Goal: Check status: Check status

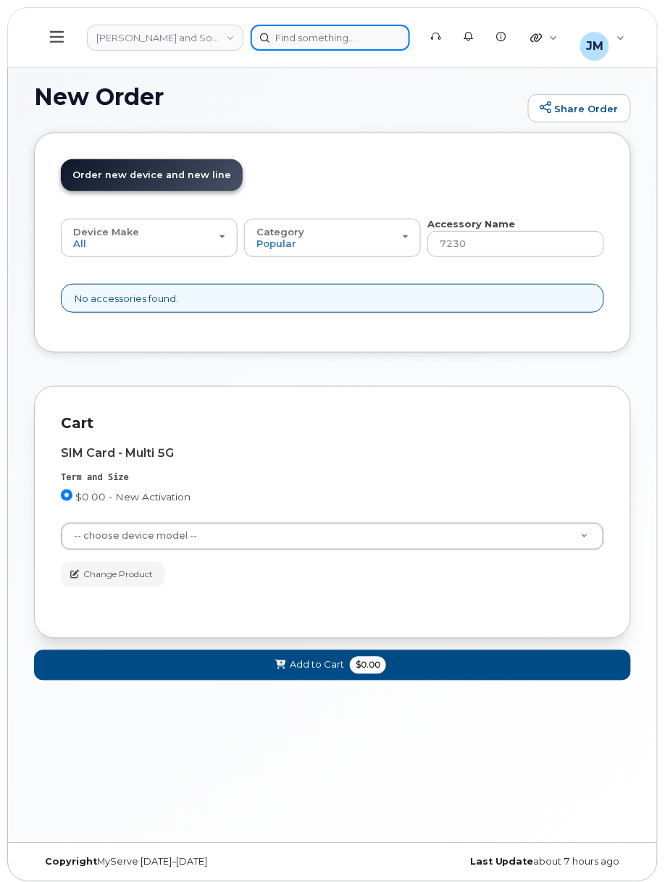
click at [275, 32] on div at bounding box center [330, 38] width 159 height 26
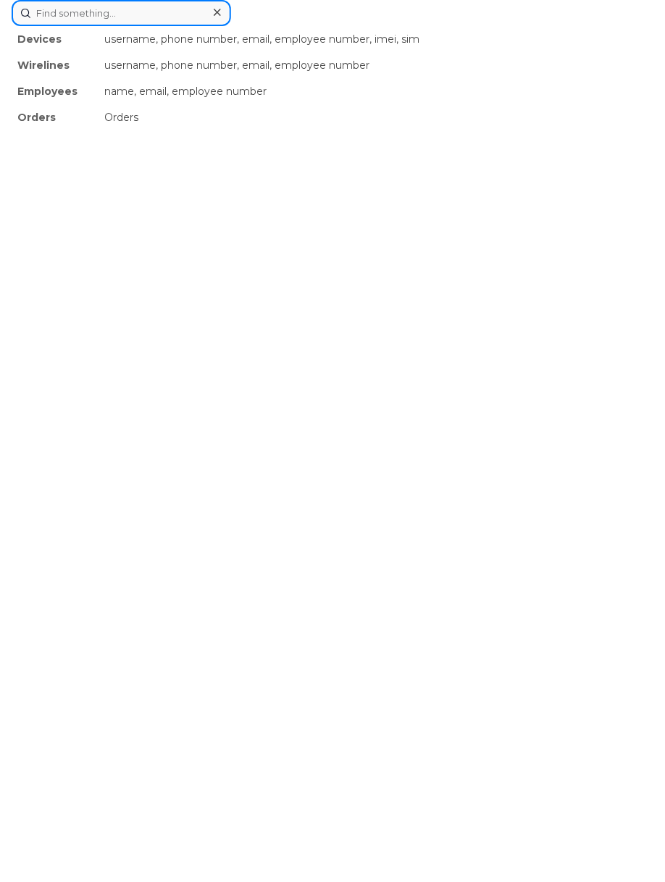
paste input "3004330"
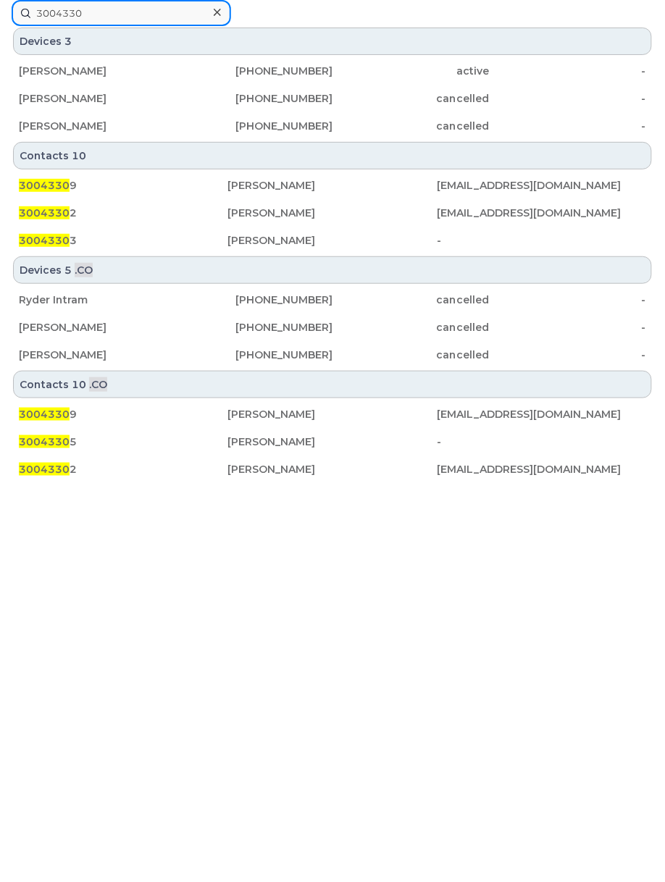
type input "3004330"
click at [217, 12] on icon at bounding box center [217, 12] width 7 height 7
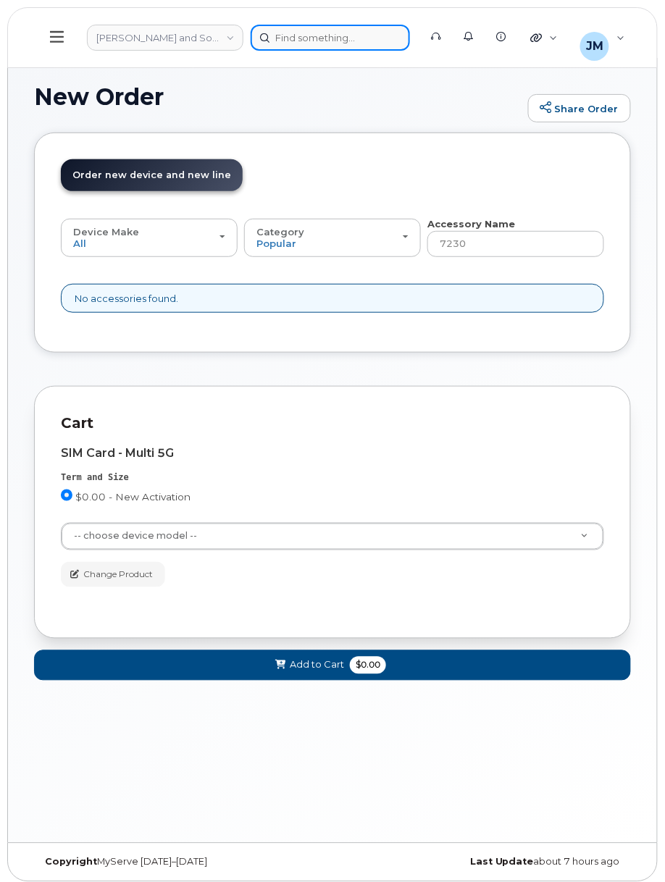
click at [281, 43] on div at bounding box center [330, 38] width 159 height 26
paste input "297452"
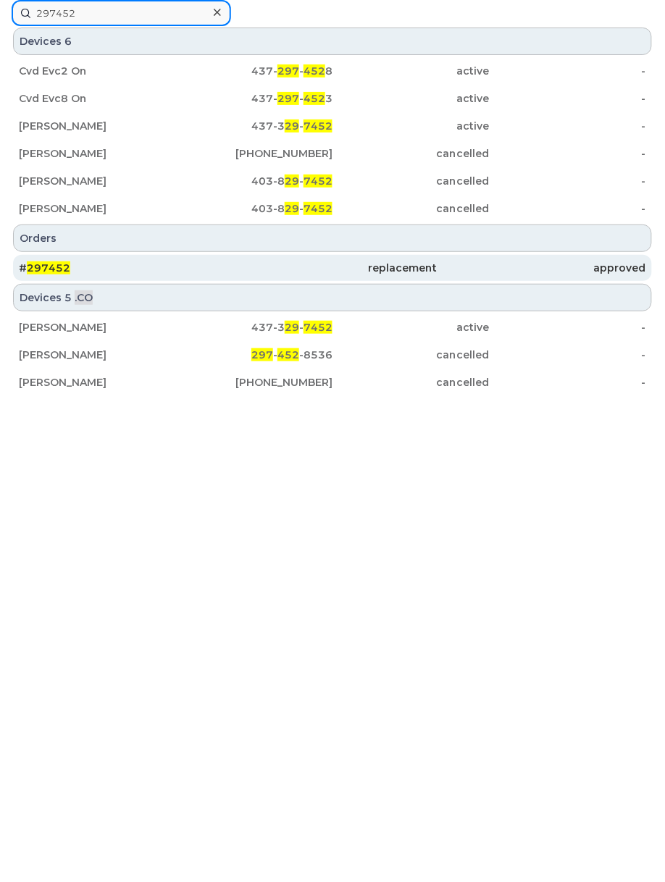
type input "297452"
click at [96, 274] on div "# 297452" at bounding box center [123, 268] width 209 height 14
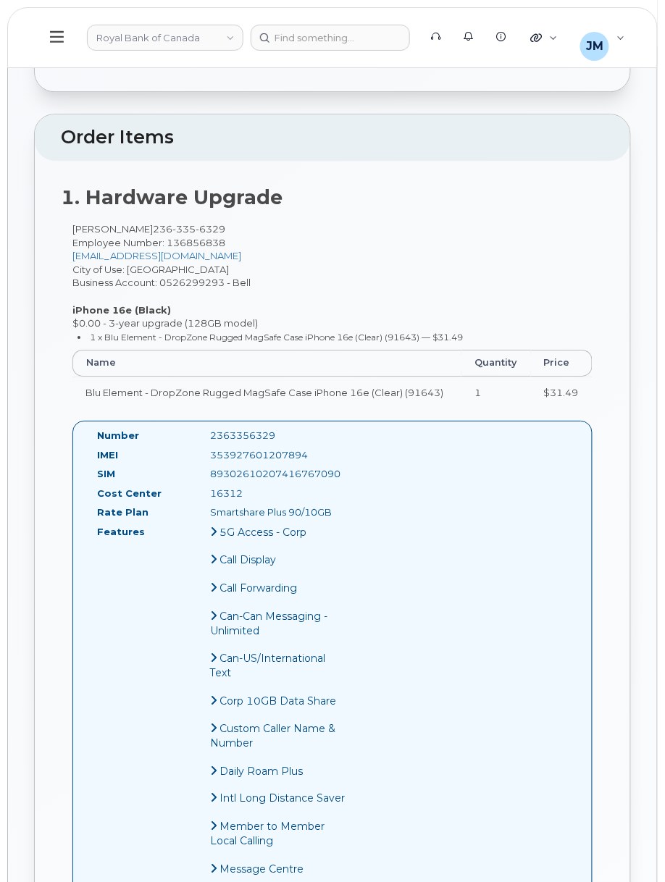
scroll to position [676, 0]
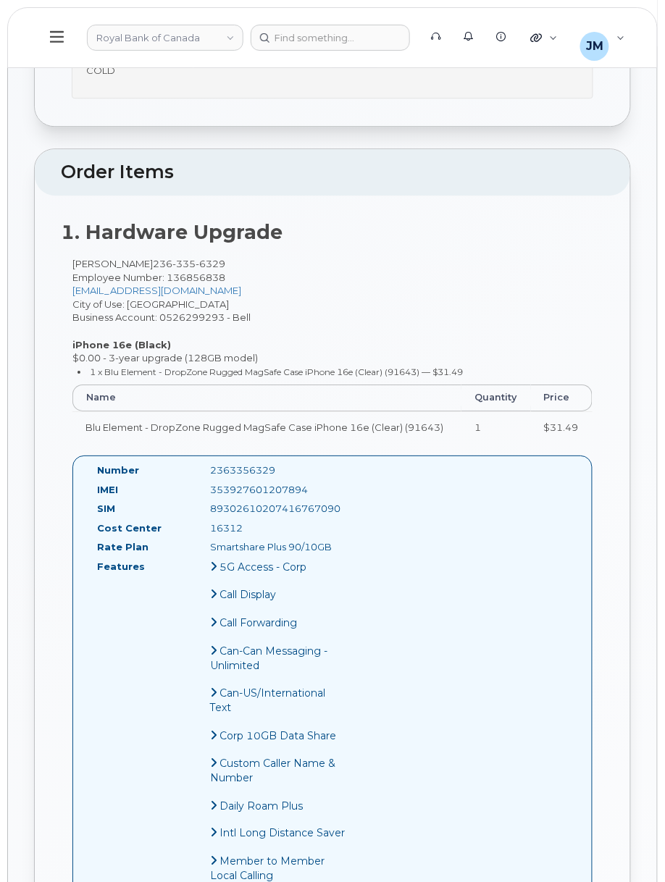
drag, startPoint x: 354, startPoint y: 550, endPoint x: 56, endPoint y: 225, distance: 441.9
click at [56, 225] on div "1. Hardware Upgrade Keenan Geib 236 335 6329 Employee Number: 136856838 kgeib@p…" at bounding box center [332, 726] width 595 height 1060
copy div "1. Hardware Upgrade Keenan Geib 236 335 6329 Employee Number: 136856838 kgeib@p…"
click at [372, 343] on div "Keenan Geib 236 335 6329 Employee Number: 136856838 kgeib@phn.com City of Use: …" at bounding box center [332, 349] width 543 height 185
